Goal: Transaction & Acquisition: Purchase product/service

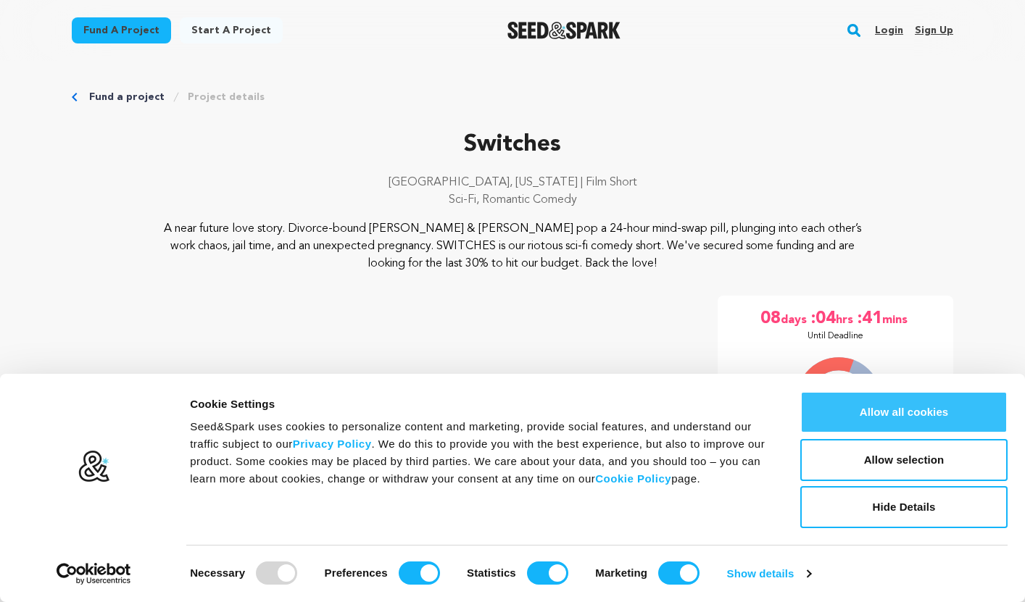
click at [927, 421] on button "Allow all cookies" at bounding box center [903, 412] width 207 height 42
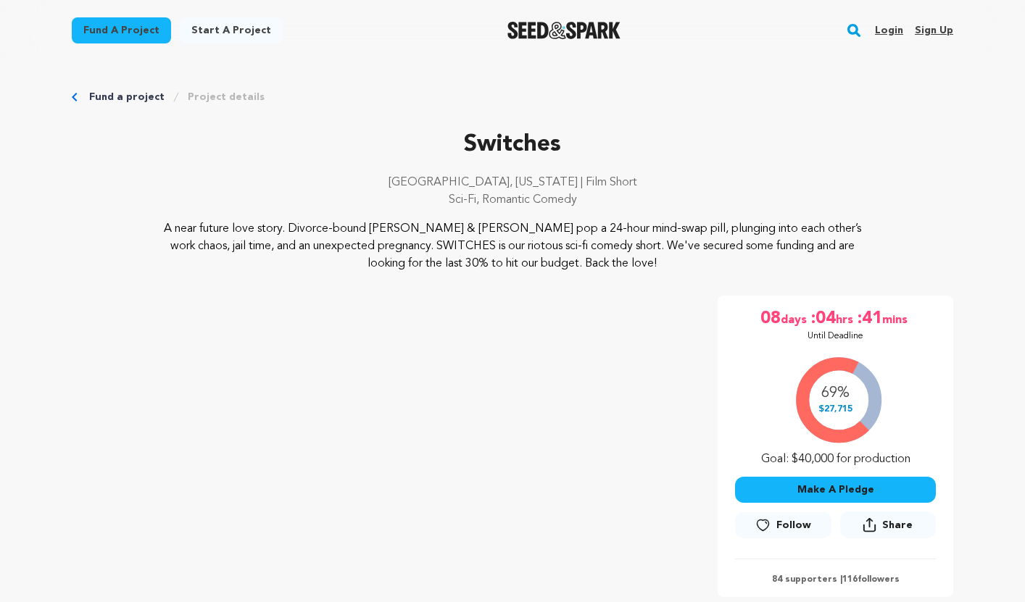
click at [816, 480] on button "Make A Pledge" at bounding box center [835, 490] width 201 height 26
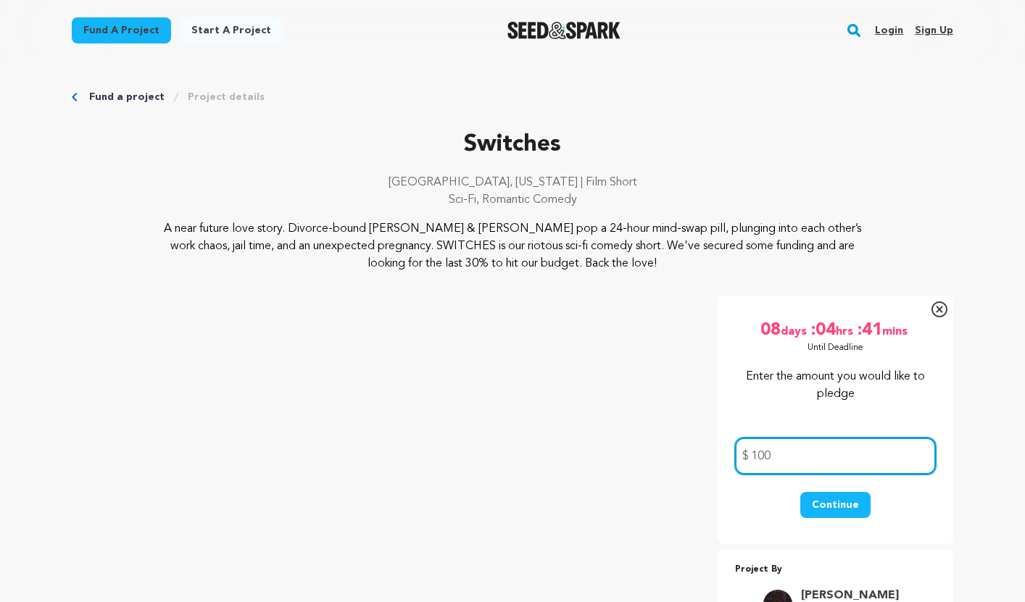
type input "100"
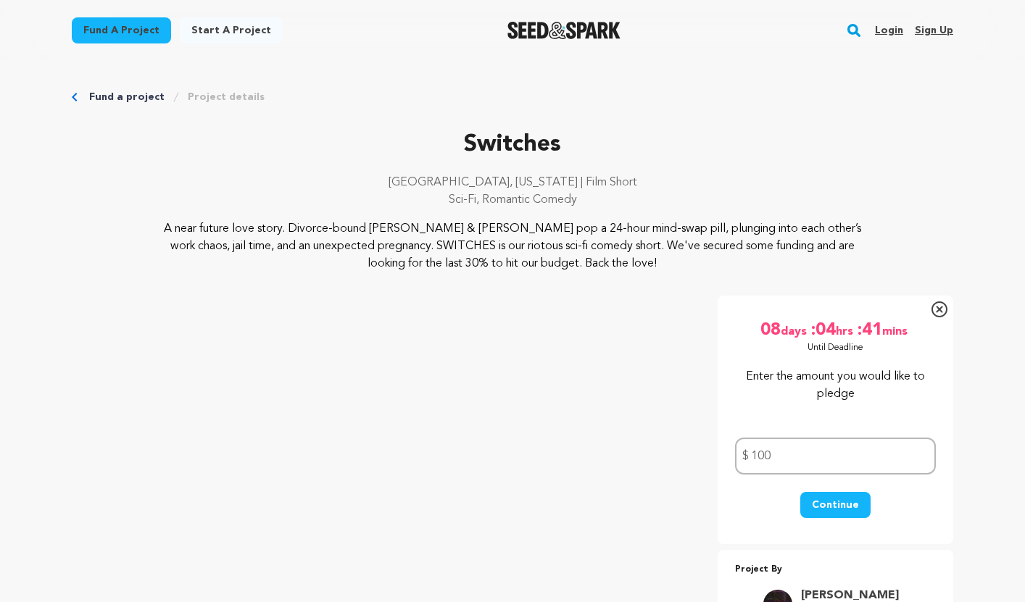
click at [832, 503] on button "Continue" at bounding box center [835, 505] width 70 height 26
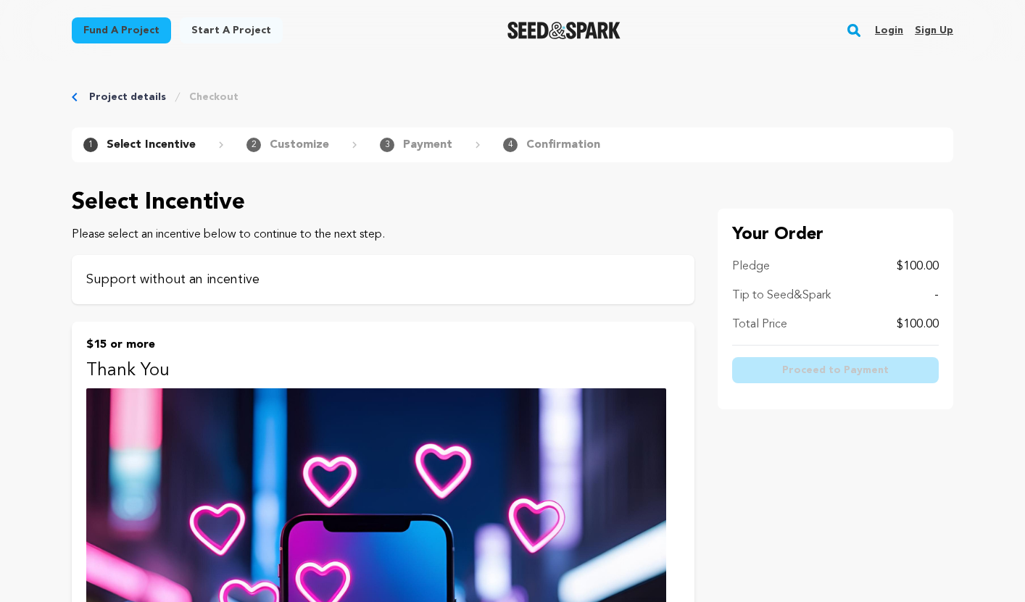
click at [357, 274] on p "Support without an incentive" at bounding box center [383, 280] width 594 height 20
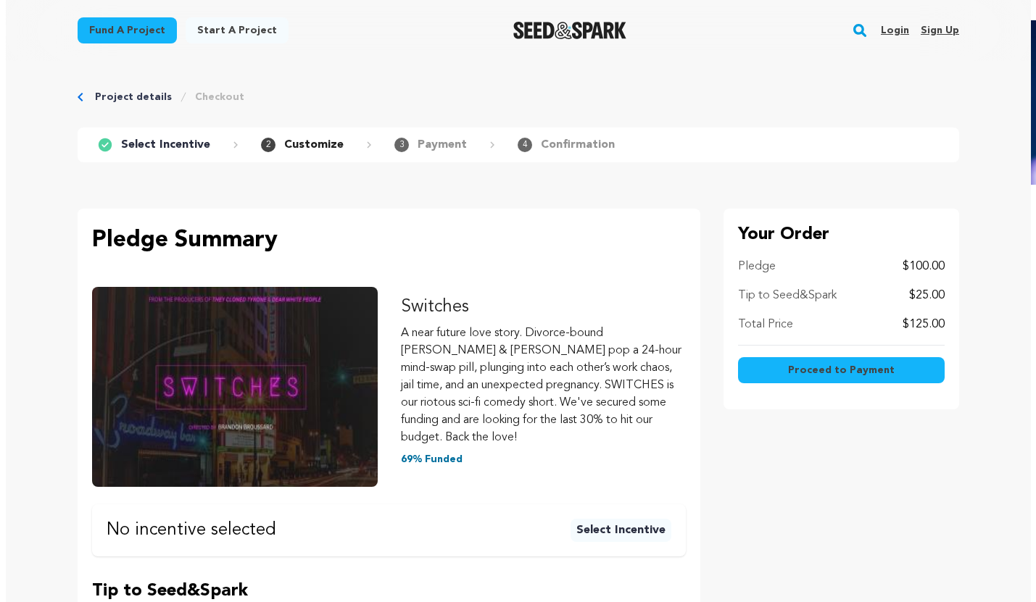
scroll to position [298, 0]
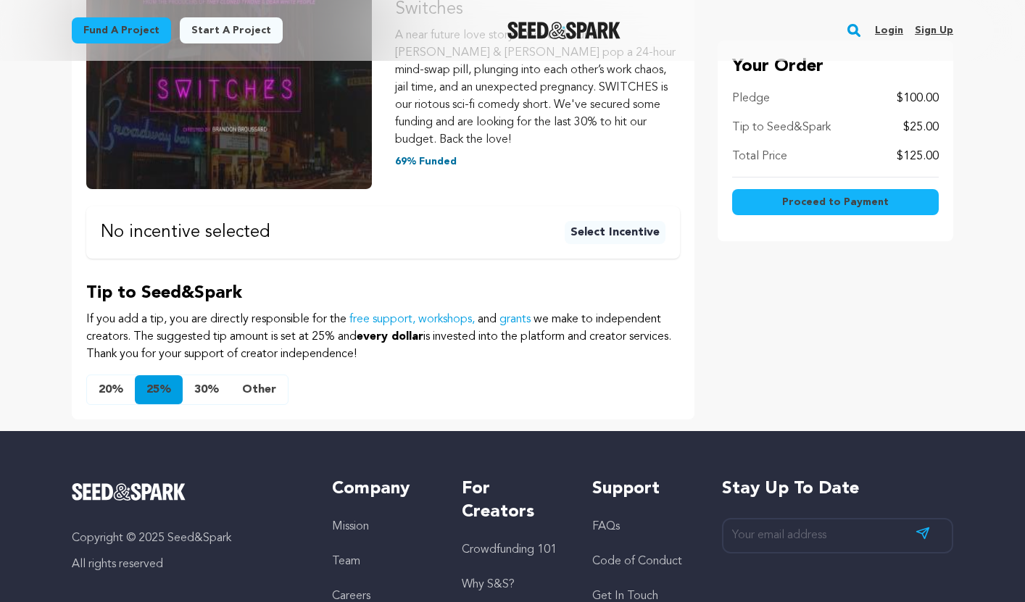
click at [241, 375] on button "Other" at bounding box center [259, 389] width 57 height 29
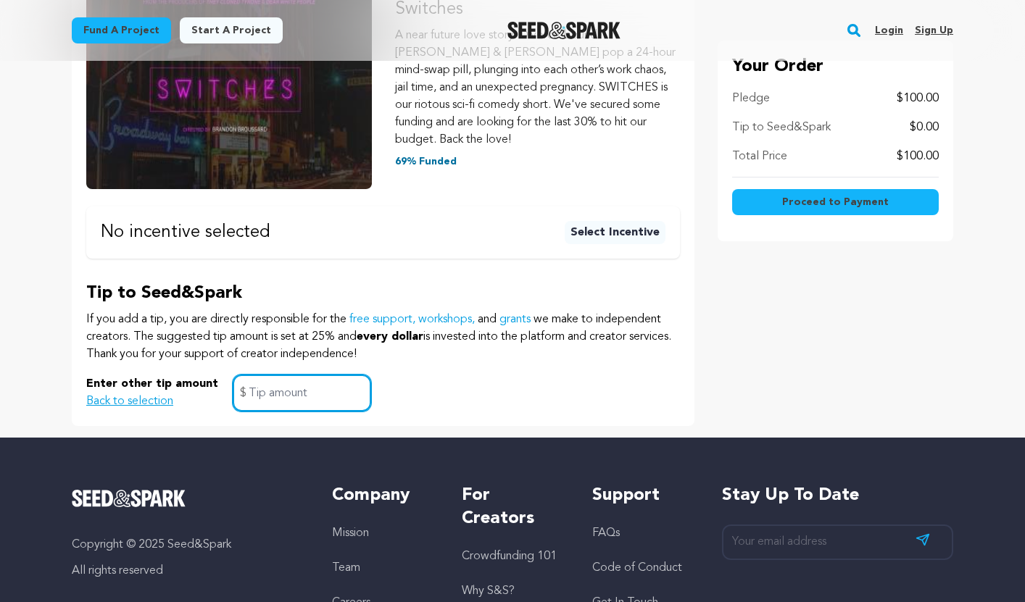
click at [241, 375] on input "text" at bounding box center [302, 393] width 138 height 37
type input "10"
click at [414, 375] on div "Enter other tip amount Back to selection 10 $" at bounding box center [383, 393] width 594 height 37
click at [122, 393] on button "Back to selection" at bounding box center [129, 401] width 87 height 17
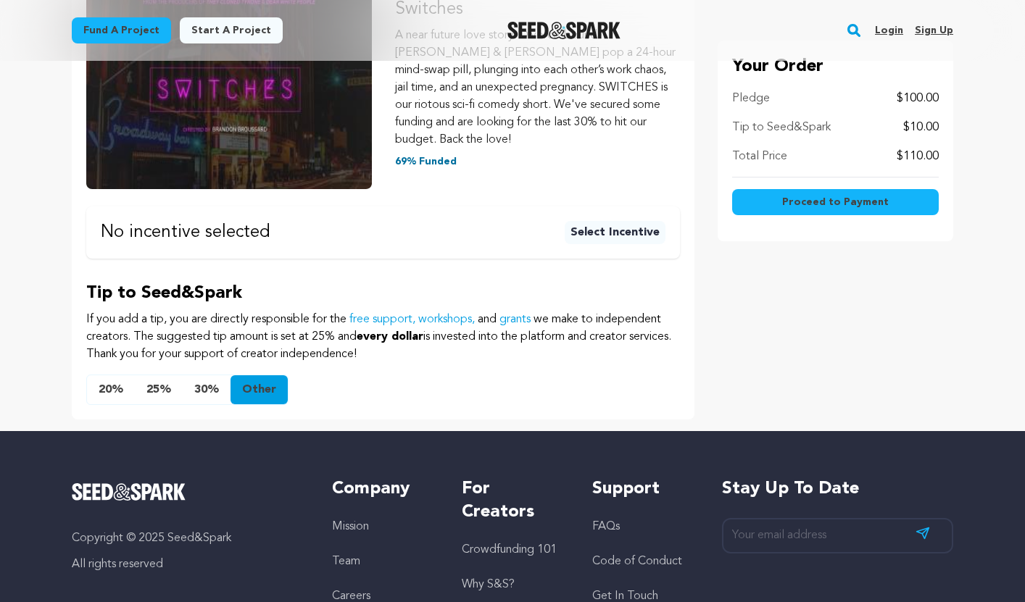
click at [863, 197] on span "Proceed to Payment" at bounding box center [835, 202] width 107 height 14
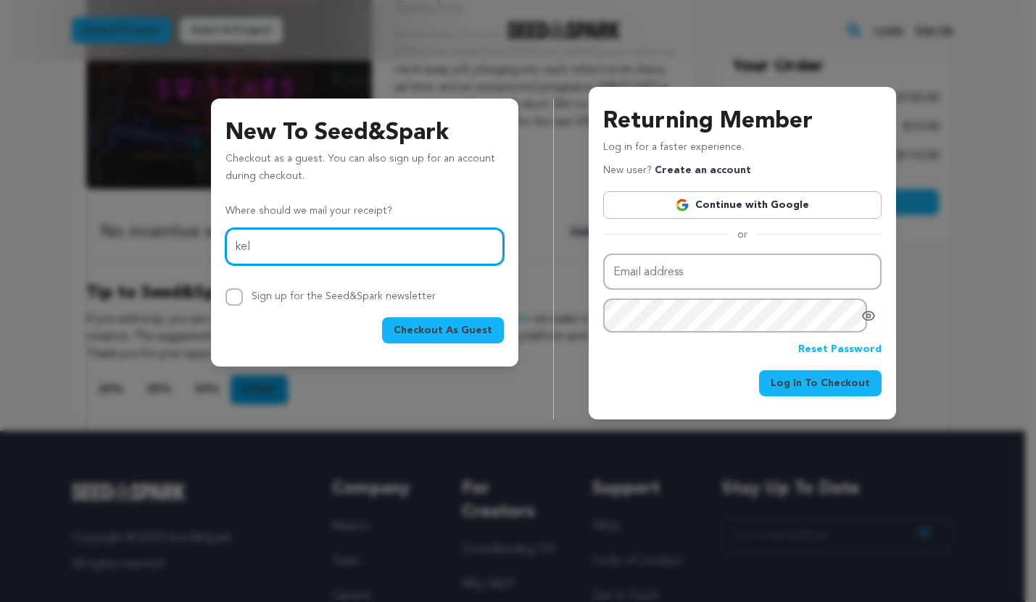
type input "[EMAIL_ADDRESS][DOMAIN_NAME]"
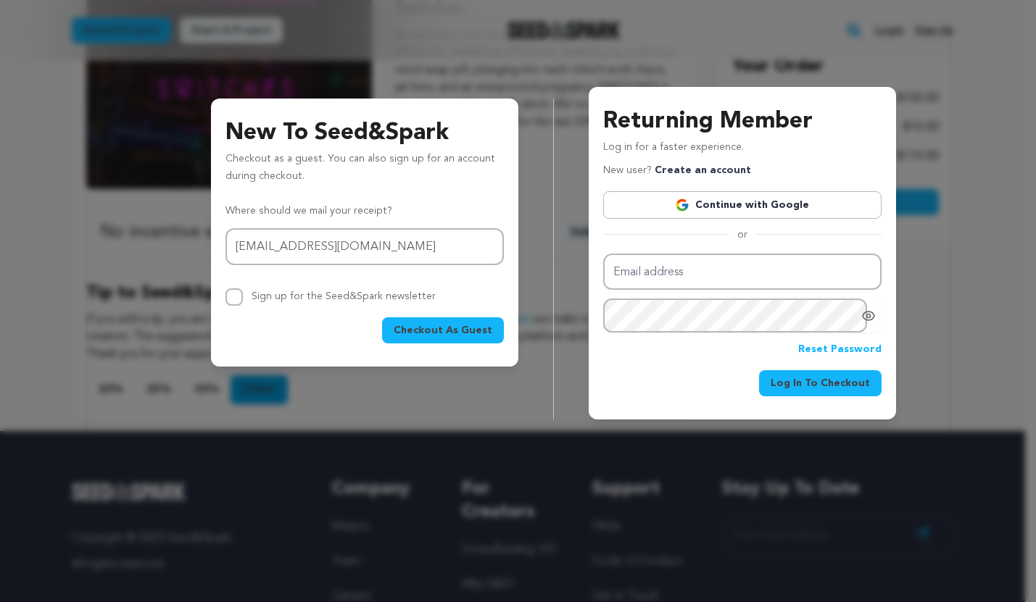
click at [437, 329] on span "Checkout As Guest" at bounding box center [443, 330] width 99 height 14
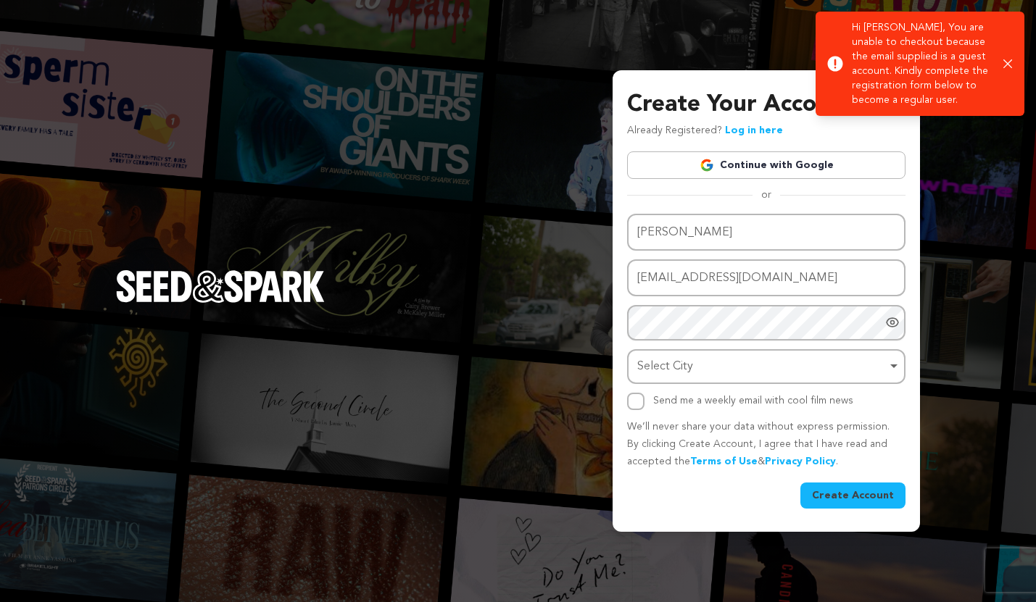
click at [1011, 62] on icon "button" at bounding box center [1007, 63] width 9 height 9
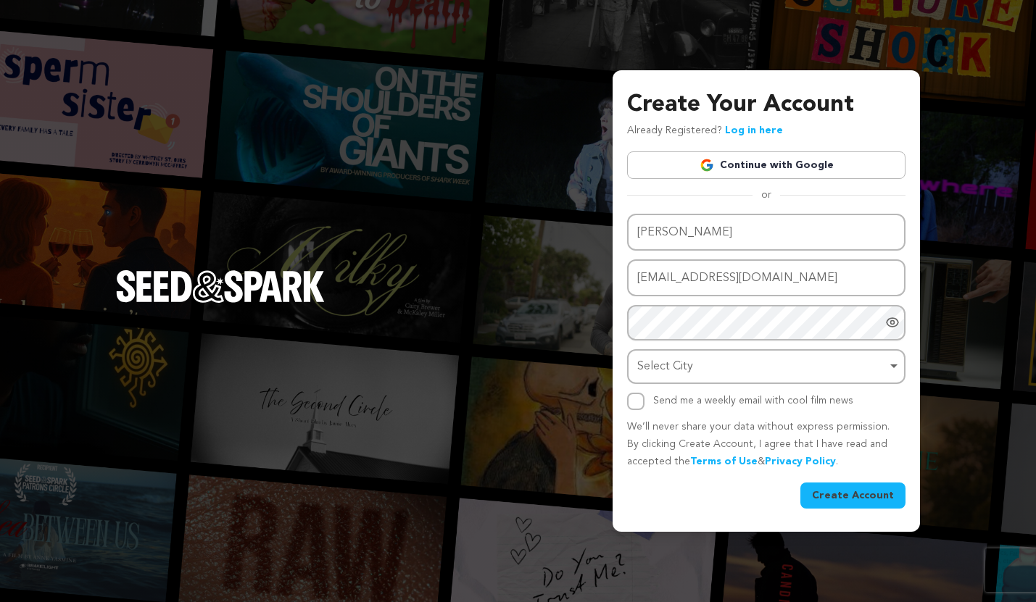
click at [779, 156] on link "Continue with Google" at bounding box center [766, 165] width 278 height 28
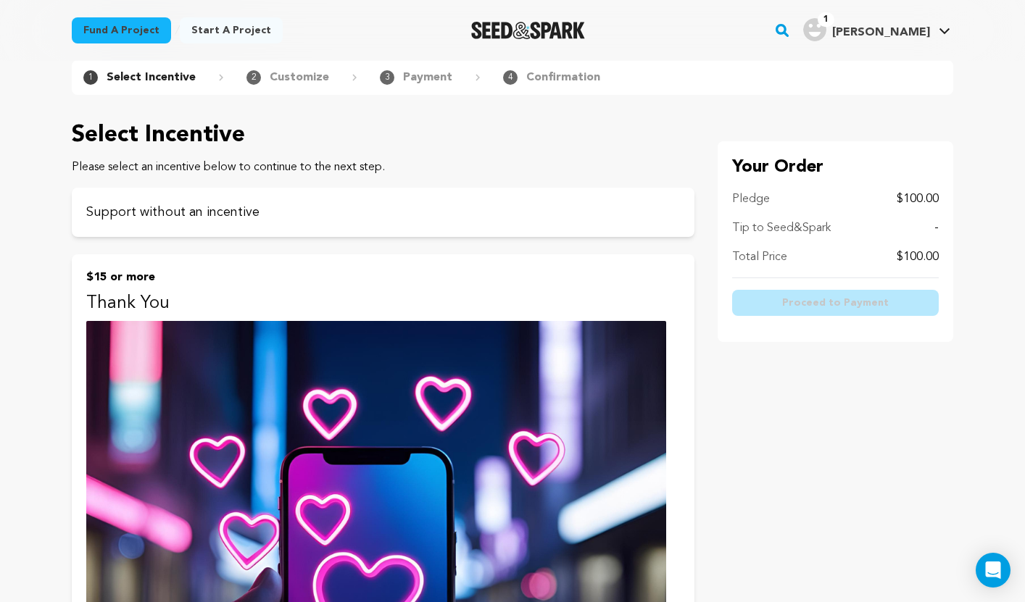
scroll to position [199, 0]
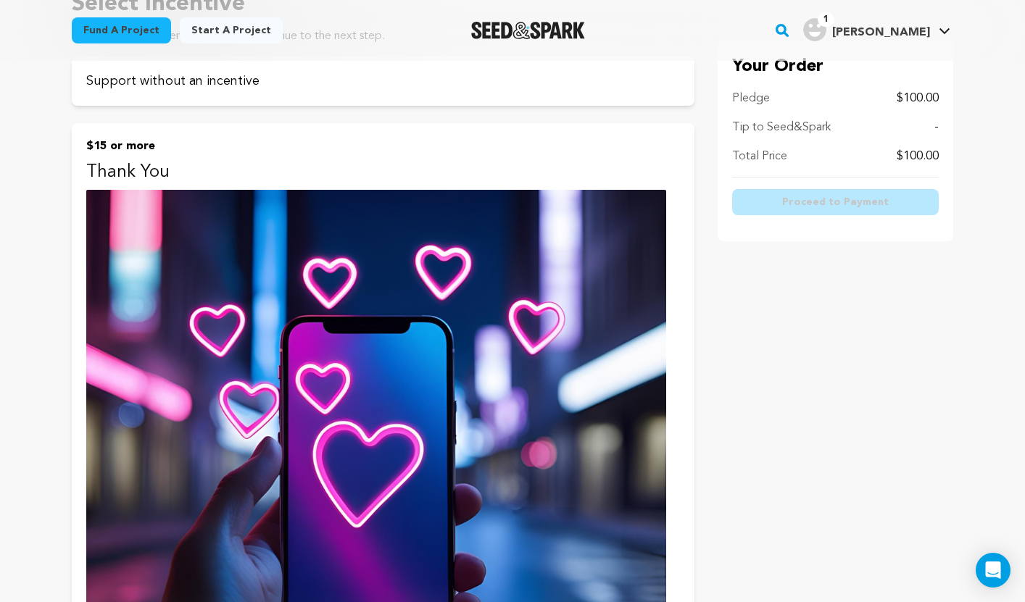
click at [323, 85] on p "Support without an incentive" at bounding box center [383, 81] width 594 height 20
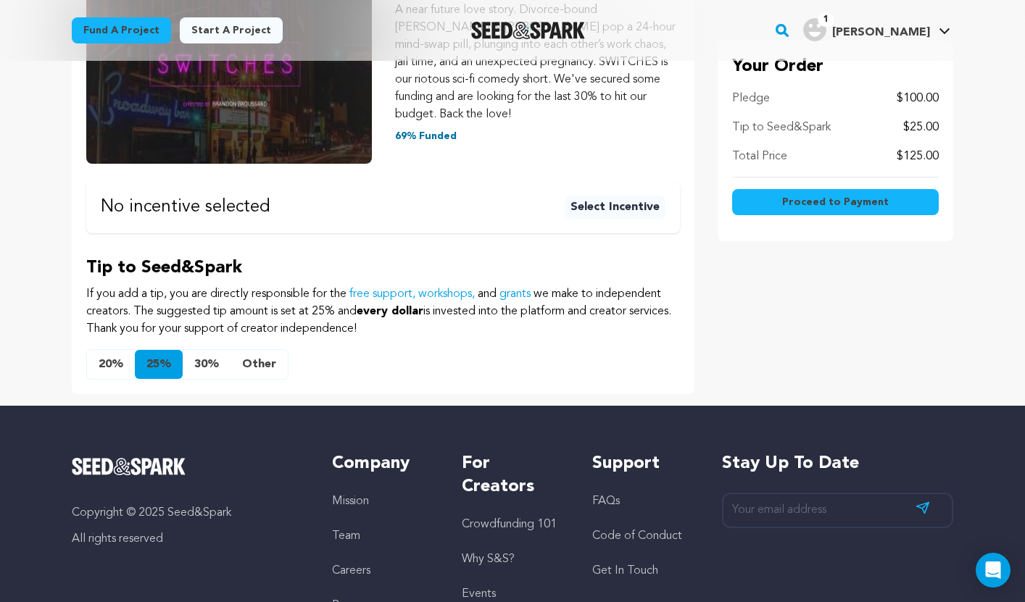
scroll to position [481, 0]
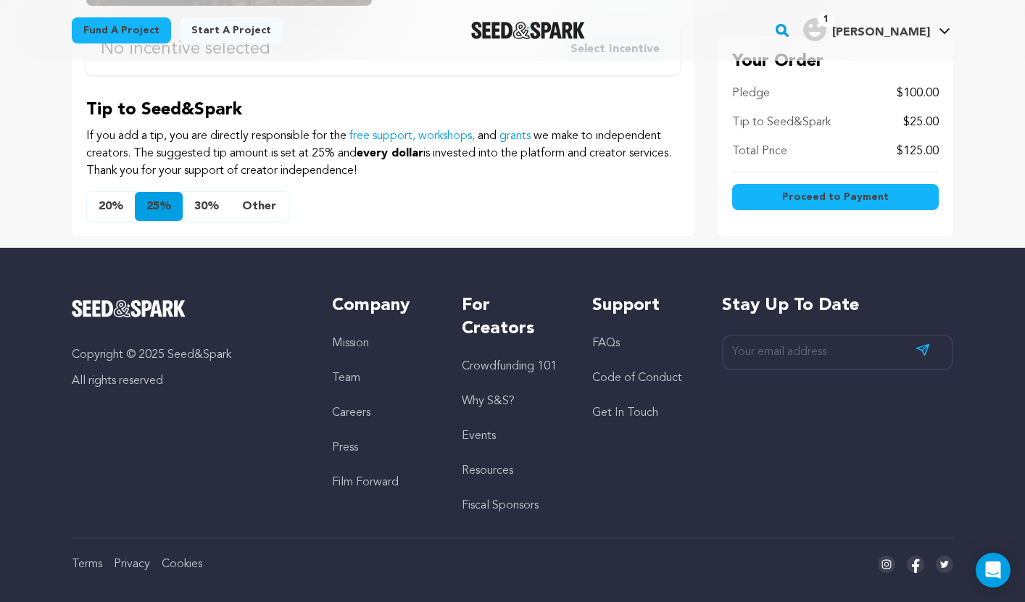
click at [254, 194] on button "Other" at bounding box center [259, 206] width 57 height 29
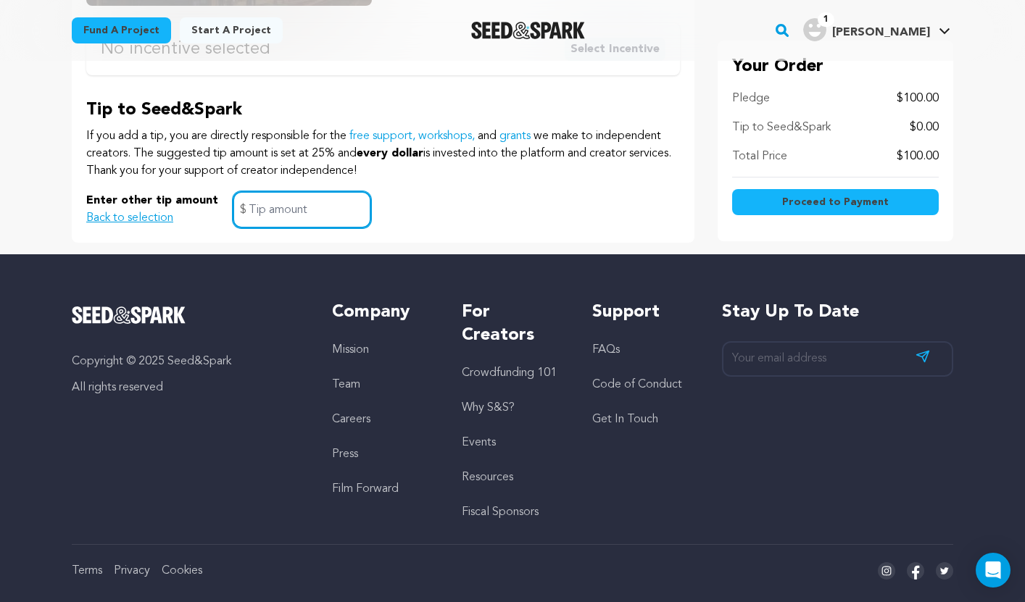
click at [254, 194] on input "text" at bounding box center [302, 209] width 138 height 37
type input "10"
click at [778, 189] on button "Proceed to Payment" at bounding box center [835, 202] width 207 height 26
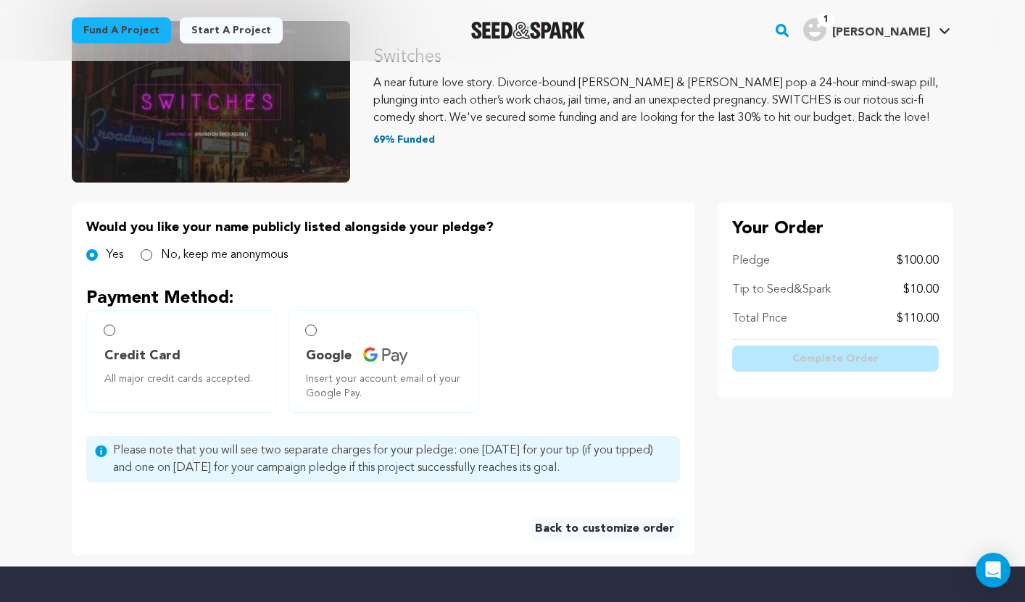
scroll to position [163, 0]
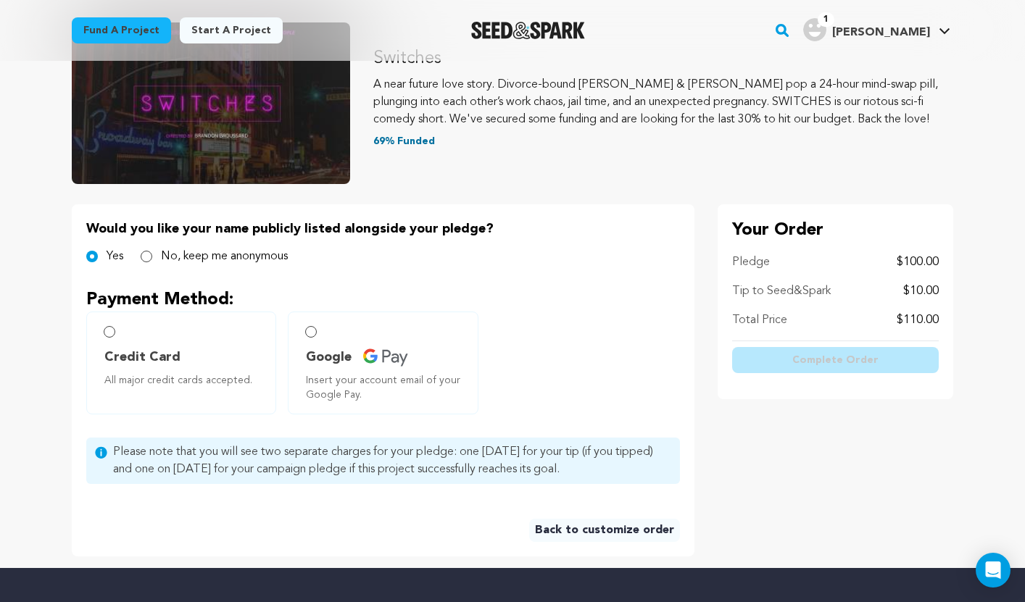
click at [170, 363] on span "Credit Card" at bounding box center [142, 357] width 76 height 20
radio input "true"
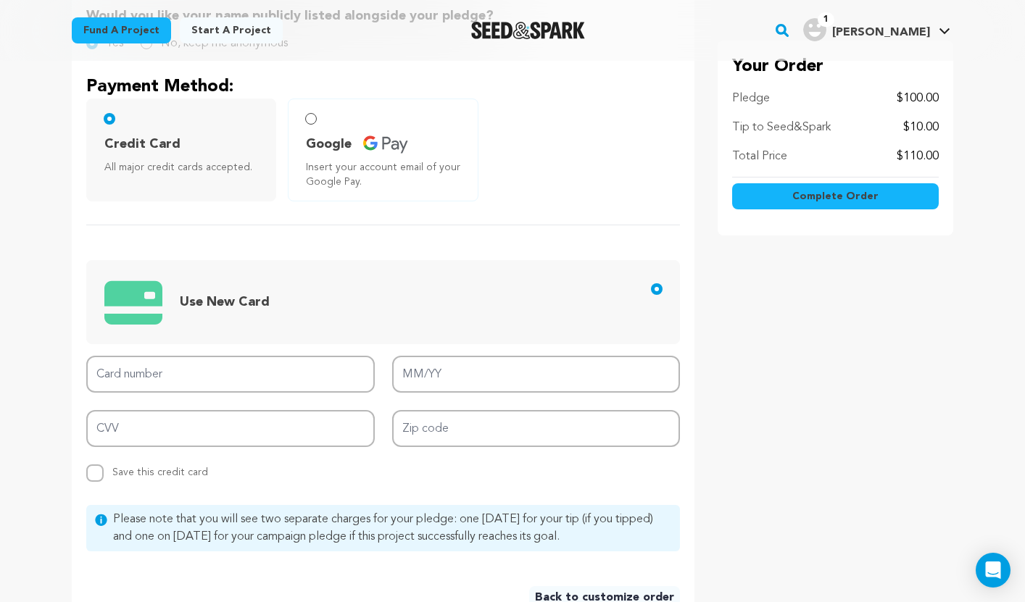
scroll to position [375, 0]
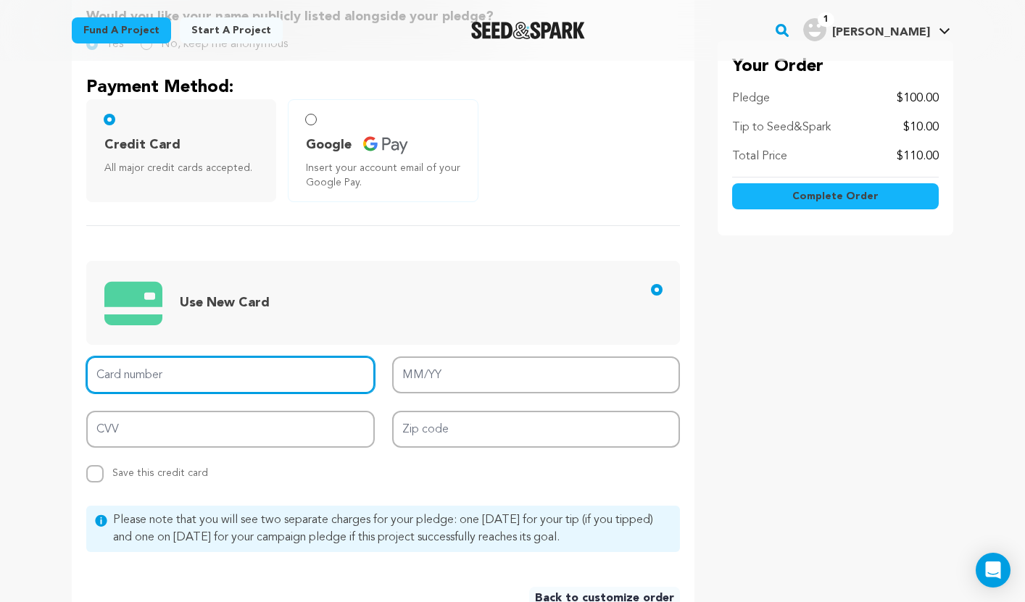
click at [170, 363] on input "Card number" at bounding box center [230, 375] width 288 height 37
type input "[CREDIT_CARD_NUMBER]"
type input "02/28"
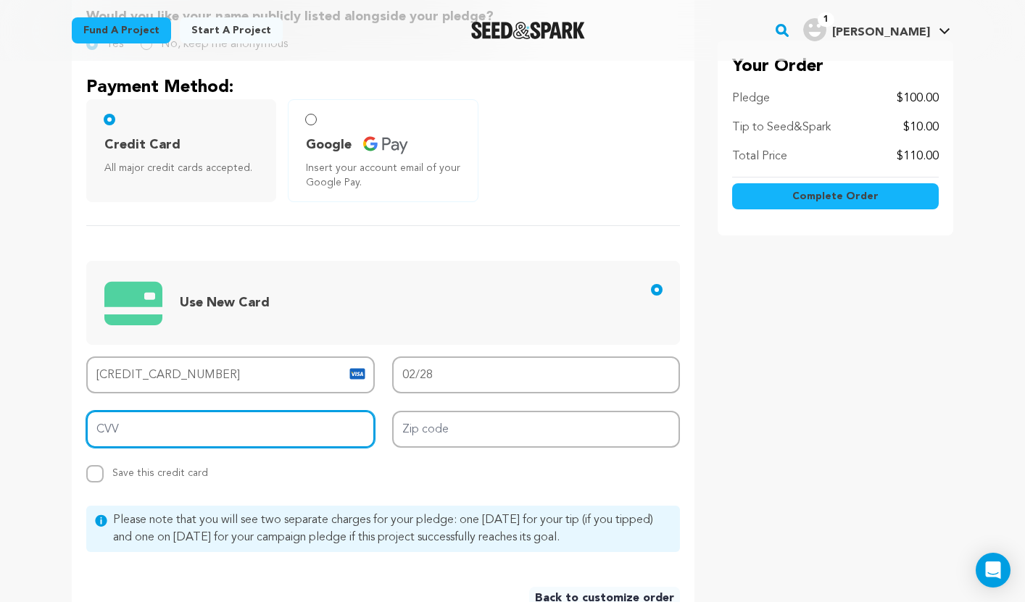
click at [221, 426] on input "CVV" at bounding box center [230, 429] width 288 height 37
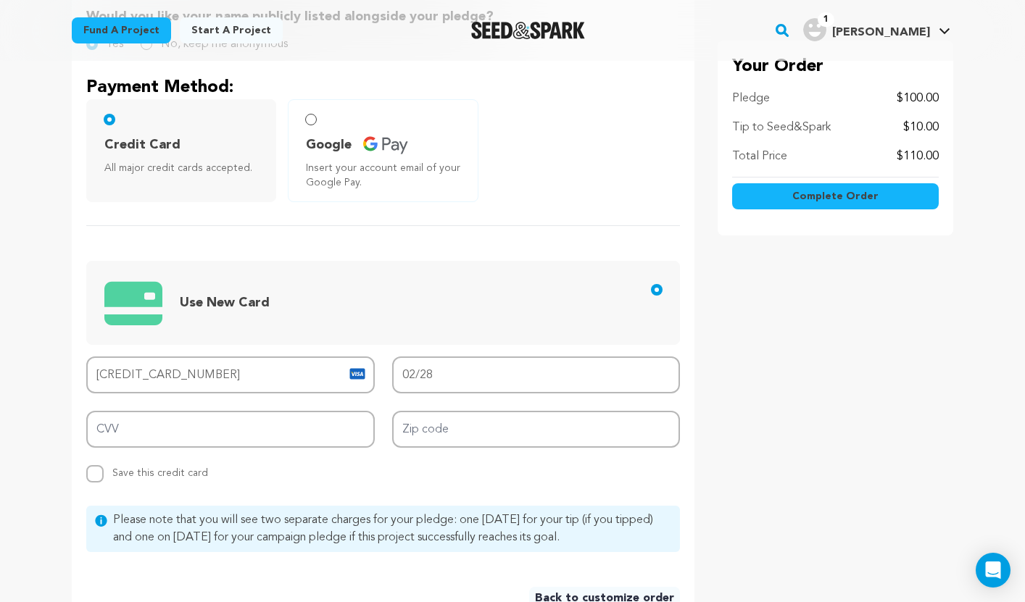
click at [477, 246] on div "Use New Card Card number 4207 6702 8619 2706 MM/YY 02/28 CVV Zip code Replace s…" at bounding box center [383, 353] width 594 height 257
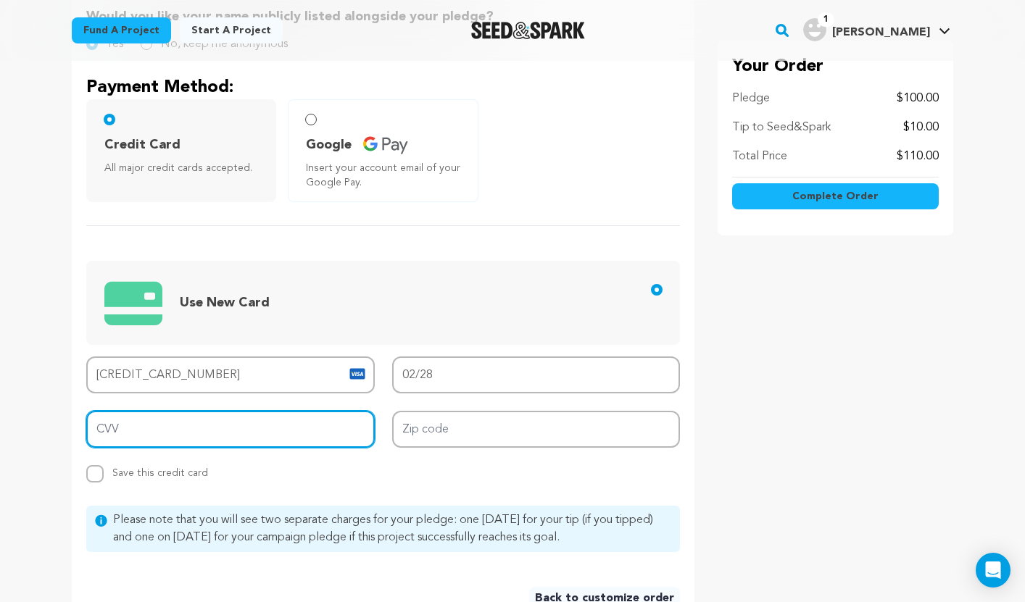
click at [202, 439] on input "CVV" at bounding box center [230, 429] width 288 height 37
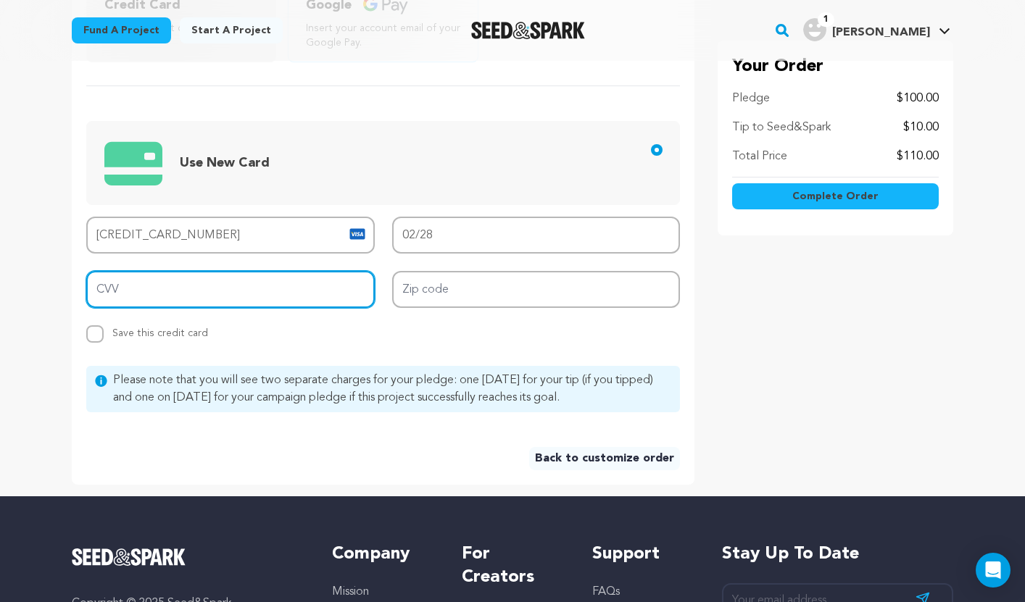
scroll to position [517, 0]
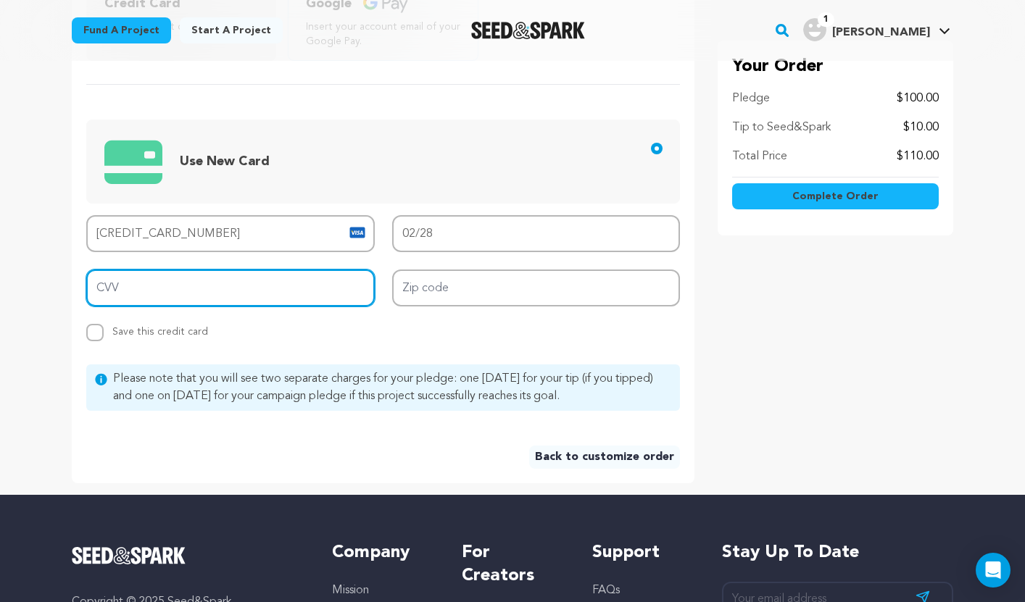
click at [291, 286] on input "CVV" at bounding box center [230, 288] width 288 height 37
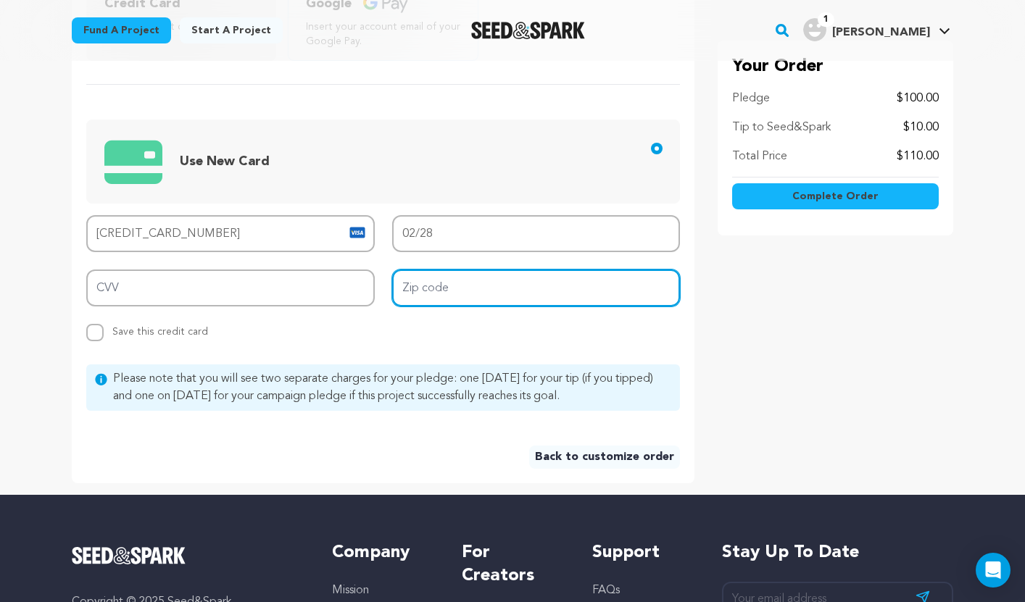
click at [458, 284] on input "Zip code" at bounding box center [536, 288] width 288 height 37
type input "77051"
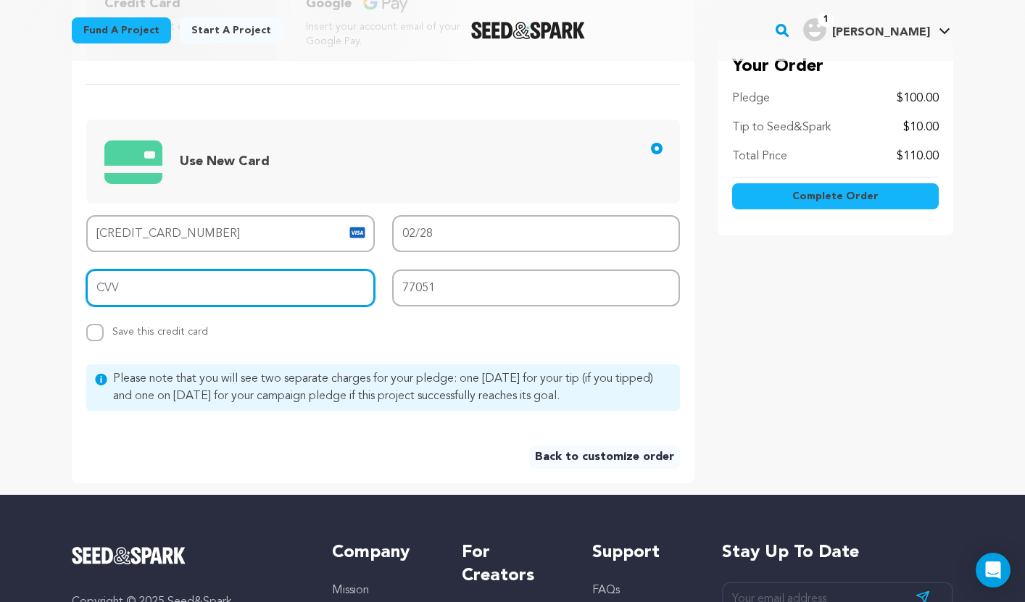
click at [265, 288] on input "CVV" at bounding box center [230, 288] width 288 height 37
type input "134"
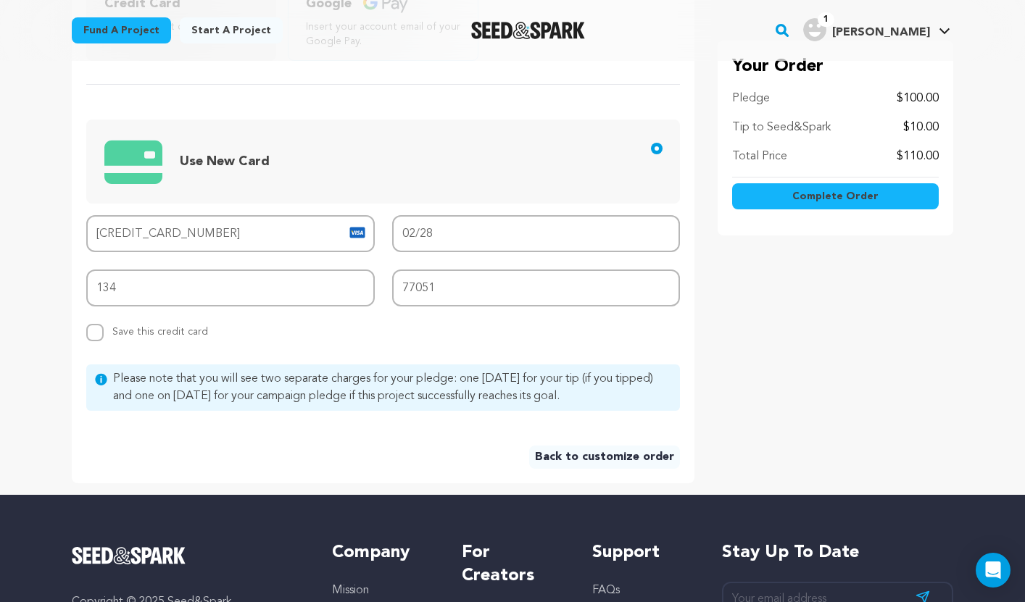
click at [118, 444] on div "Back to customize order" at bounding box center [383, 451] width 594 height 35
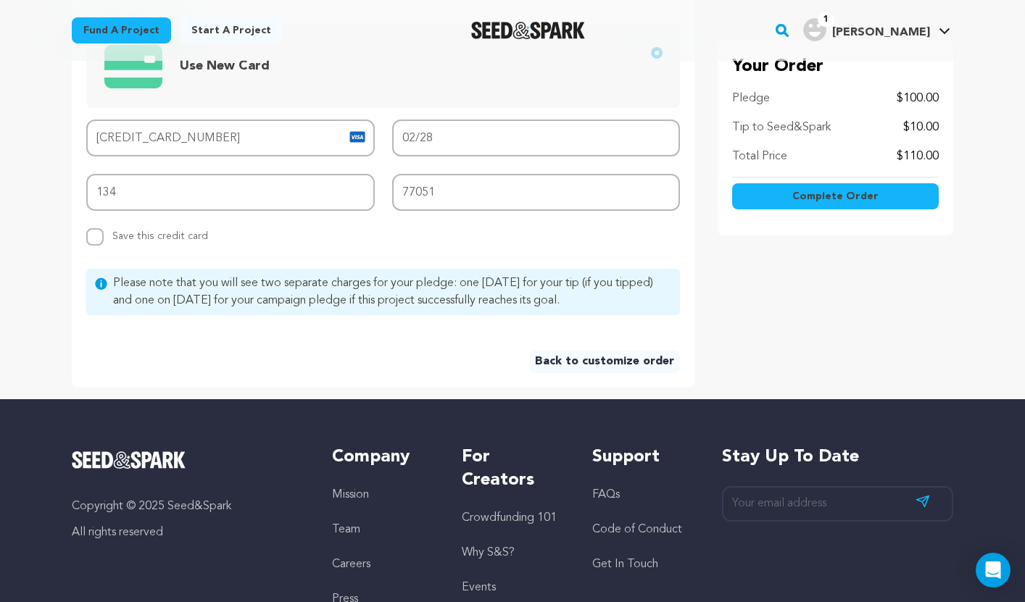
click at [825, 196] on span "Complete Order" at bounding box center [835, 196] width 86 height 14
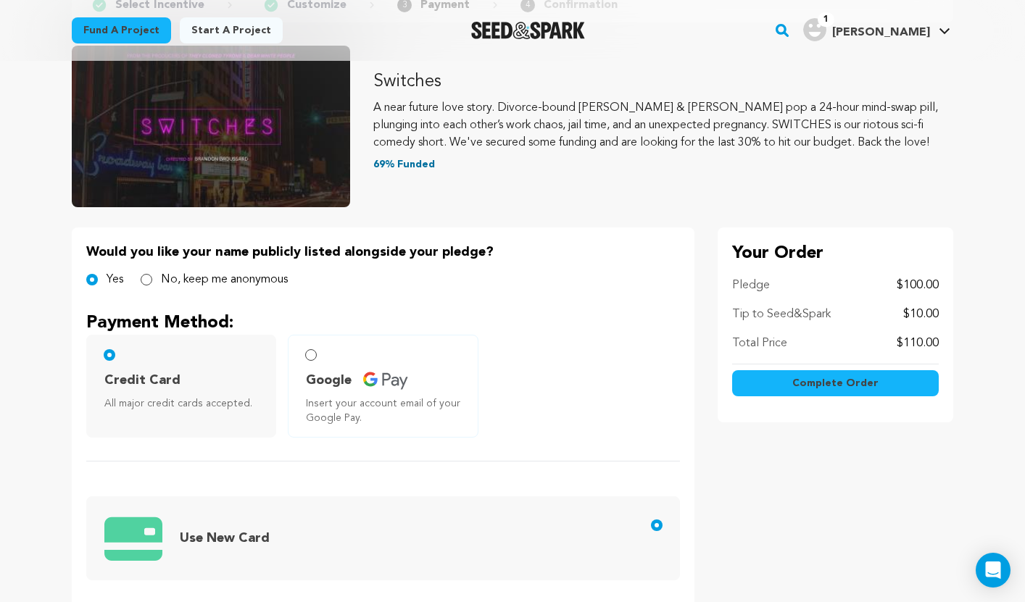
scroll to position [0, 0]
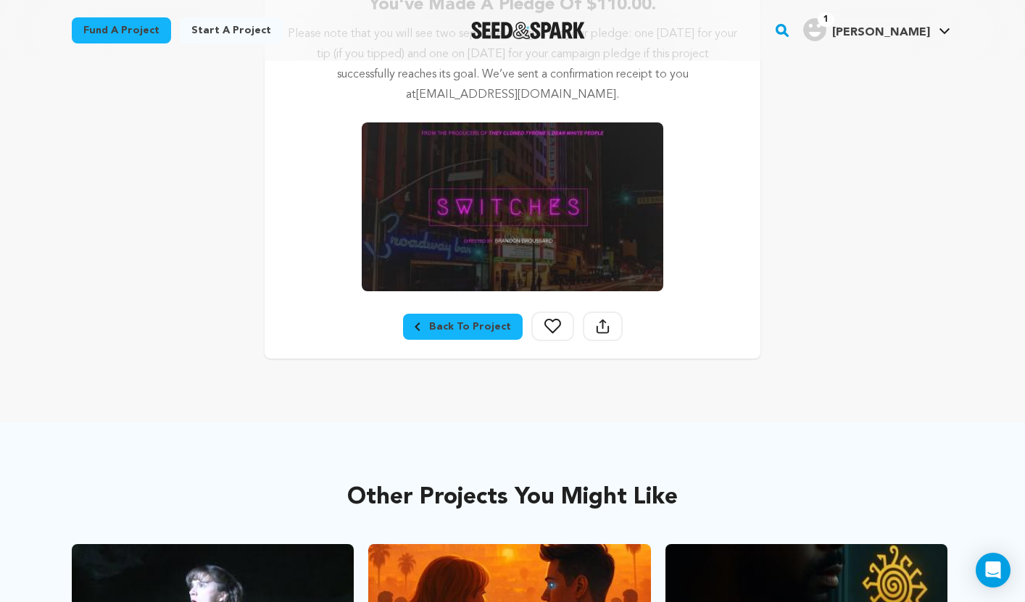
scroll to position [357, 0]
